Goal: Information Seeking & Learning: Learn about a topic

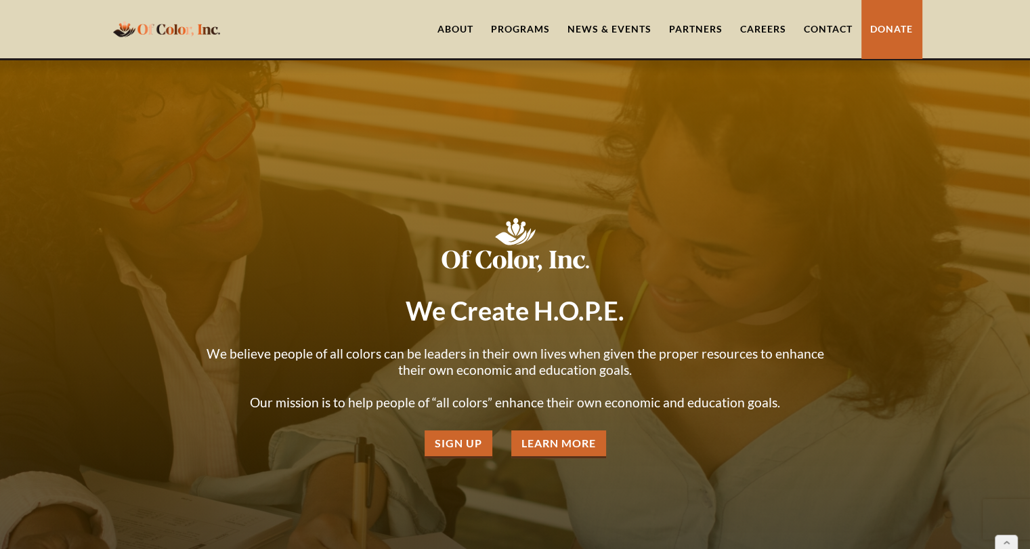
drag, startPoint x: 841, startPoint y: 206, endPoint x: 898, endPoint y: 192, distance: 58.5
click at [898, 192] on div at bounding box center [515, 334] width 1030 height 549
click at [467, 30] on link "About" at bounding box center [456, 29] width 54 height 58
